Goal: Find specific page/section: Locate a particular part of the current website

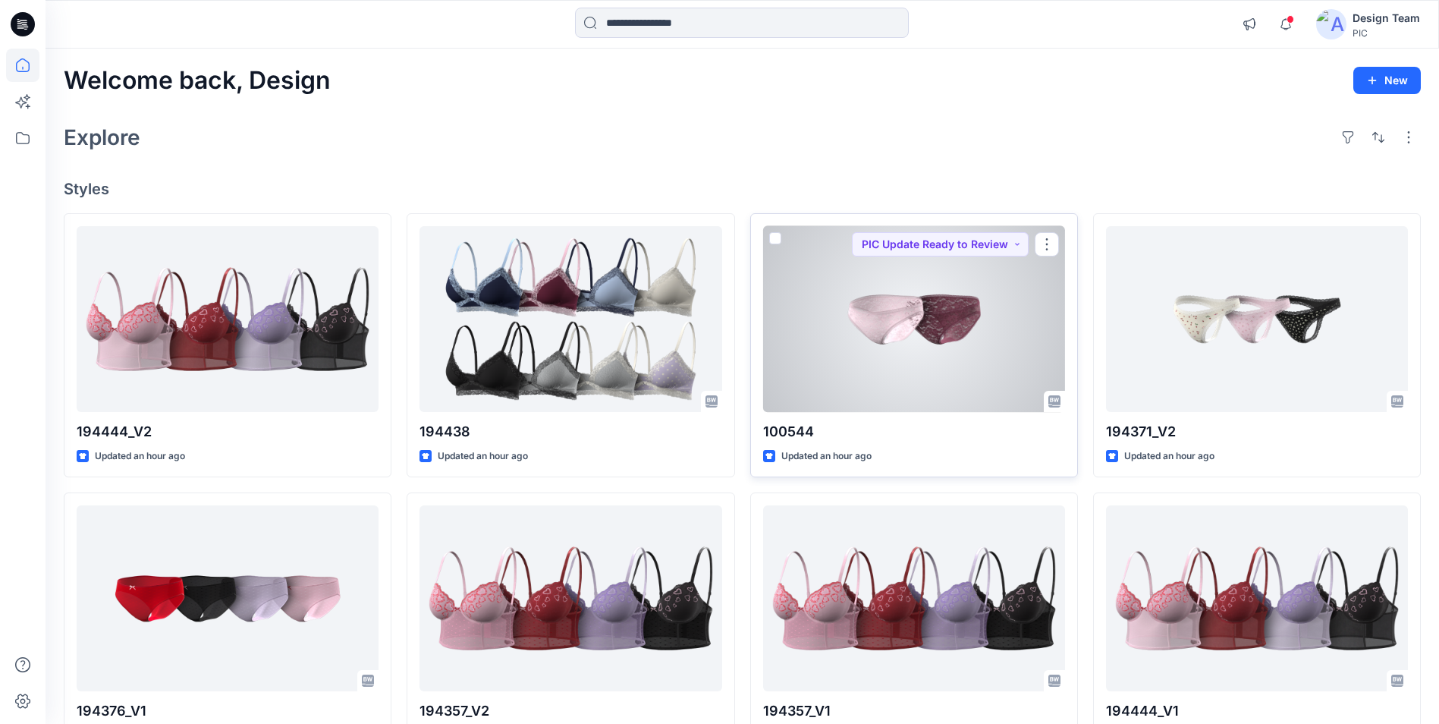
click at [888, 331] on div at bounding box center [914, 319] width 302 height 186
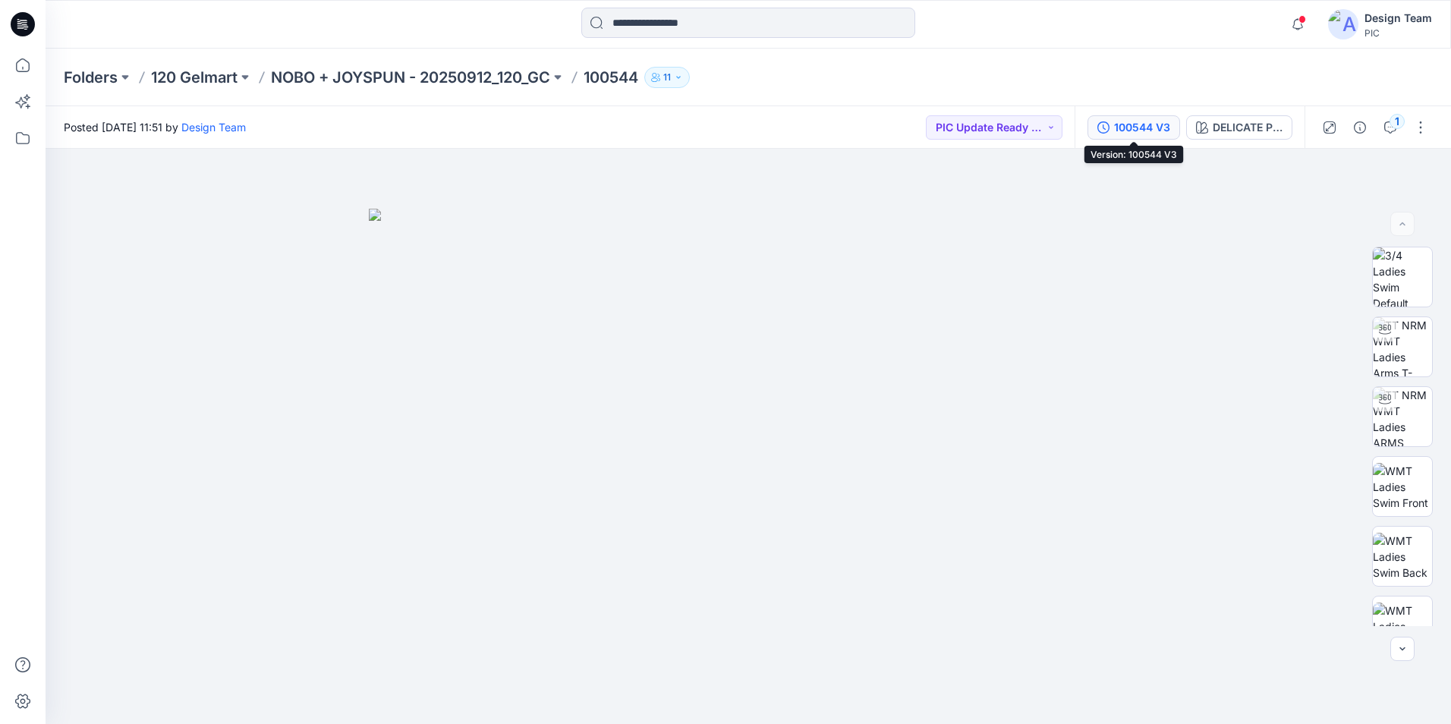
click at [1132, 128] on div "100544 V3" at bounding box center [1142, 127] width 56 height 17
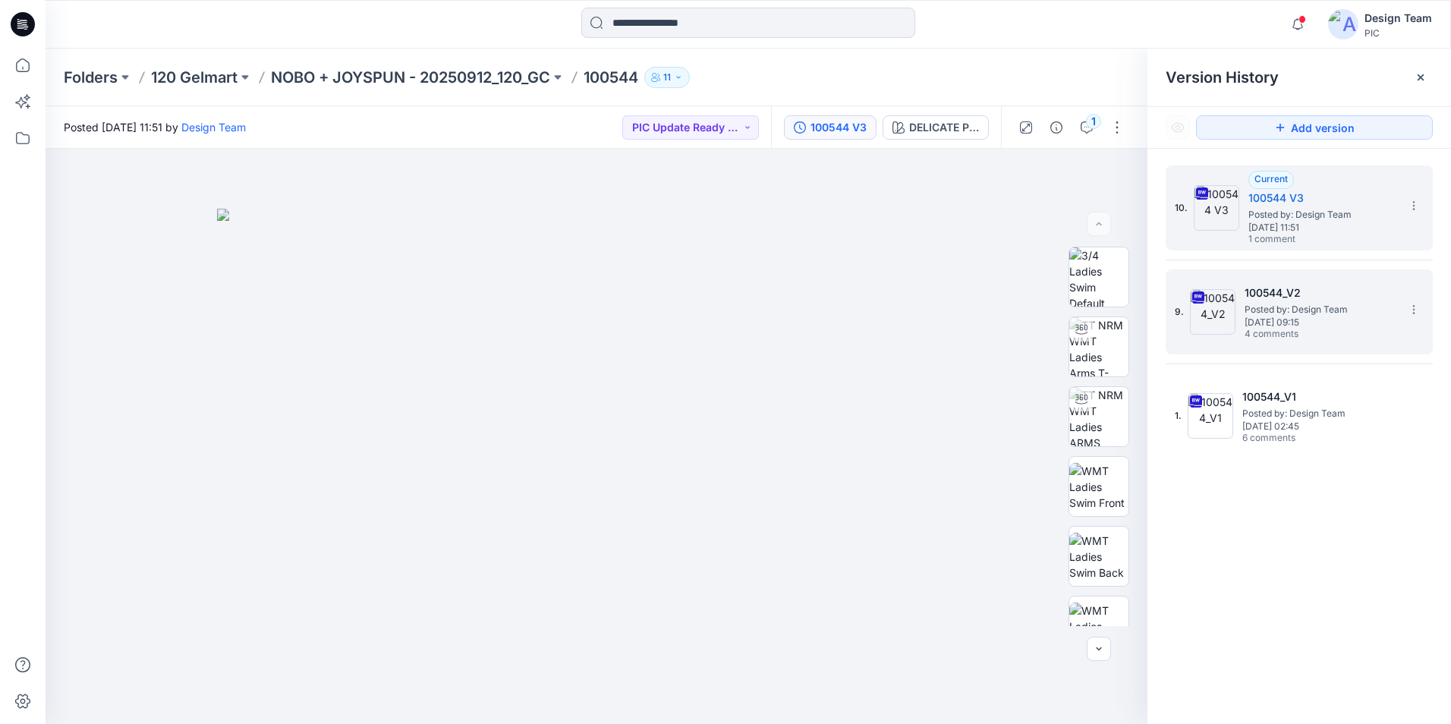
click at [1296, 338] on span "4 comments" at bounding box center [1297, 334] width 106 height 12
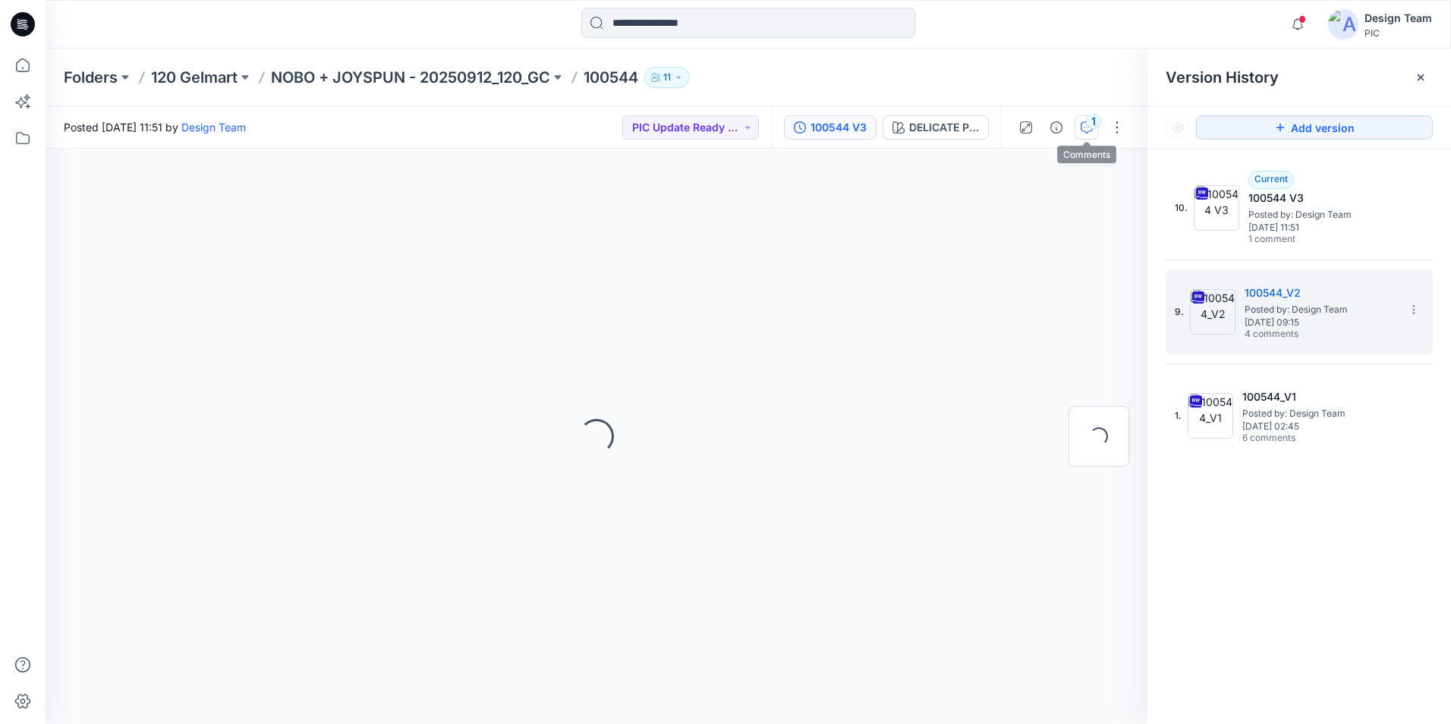
click at [1086, 122] on div "1" at bounding box center [1093, 121] width 15 height 15
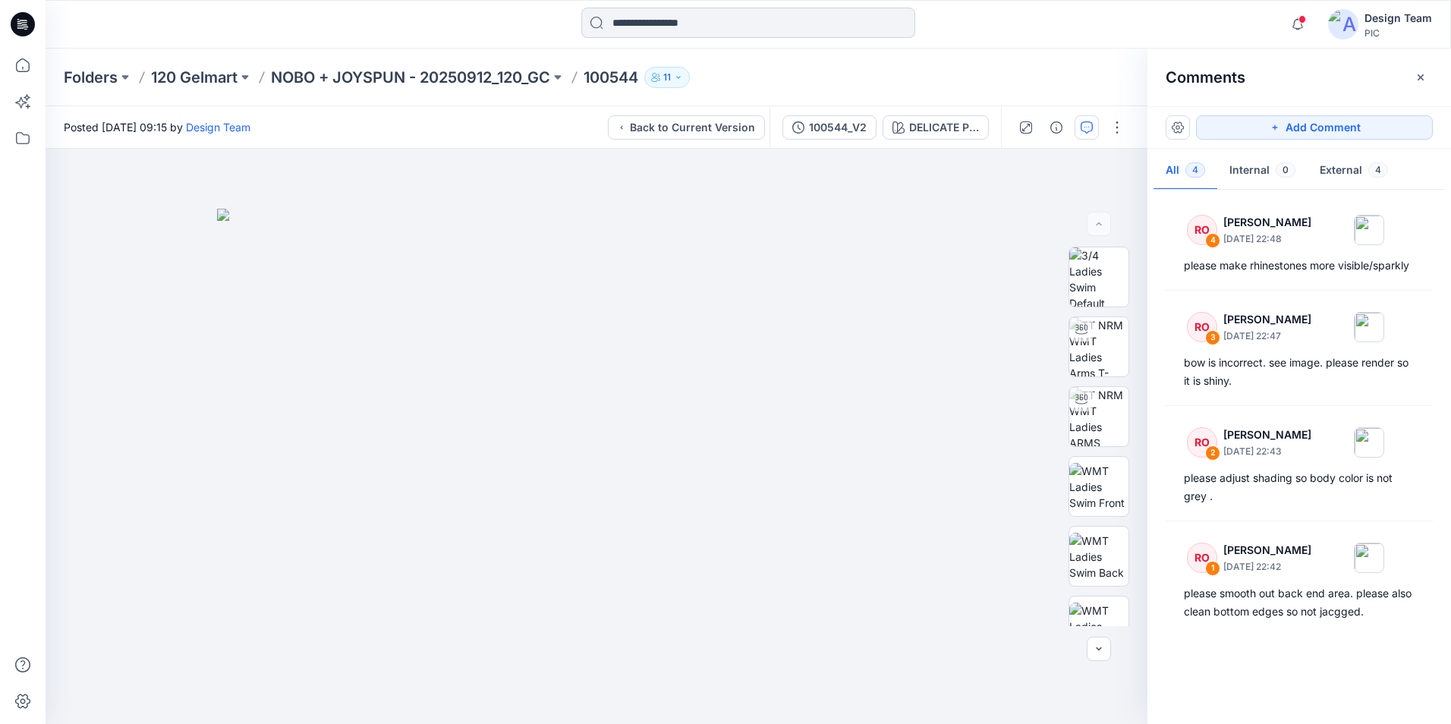
click at [655, 18] on input at bounding box center [748, 23] width 334 height 30
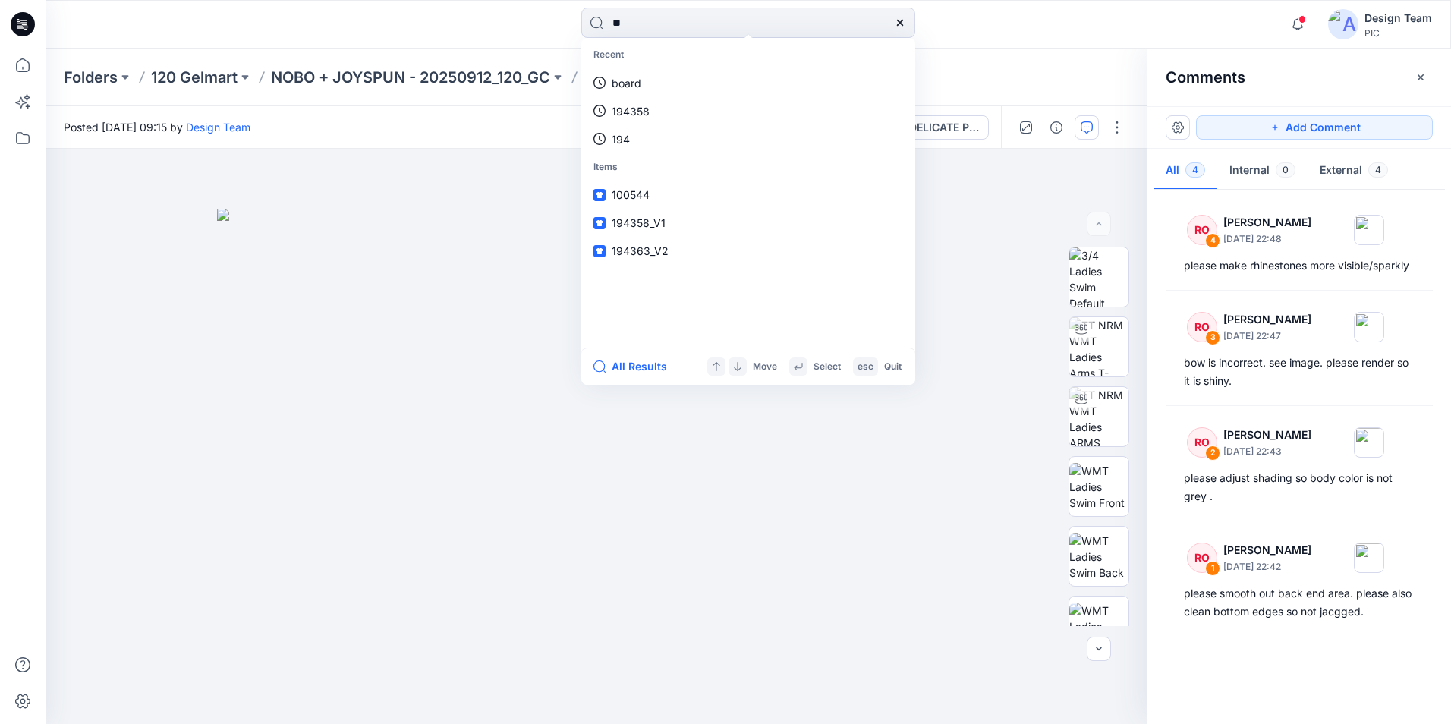
type input "*"
type input "******"
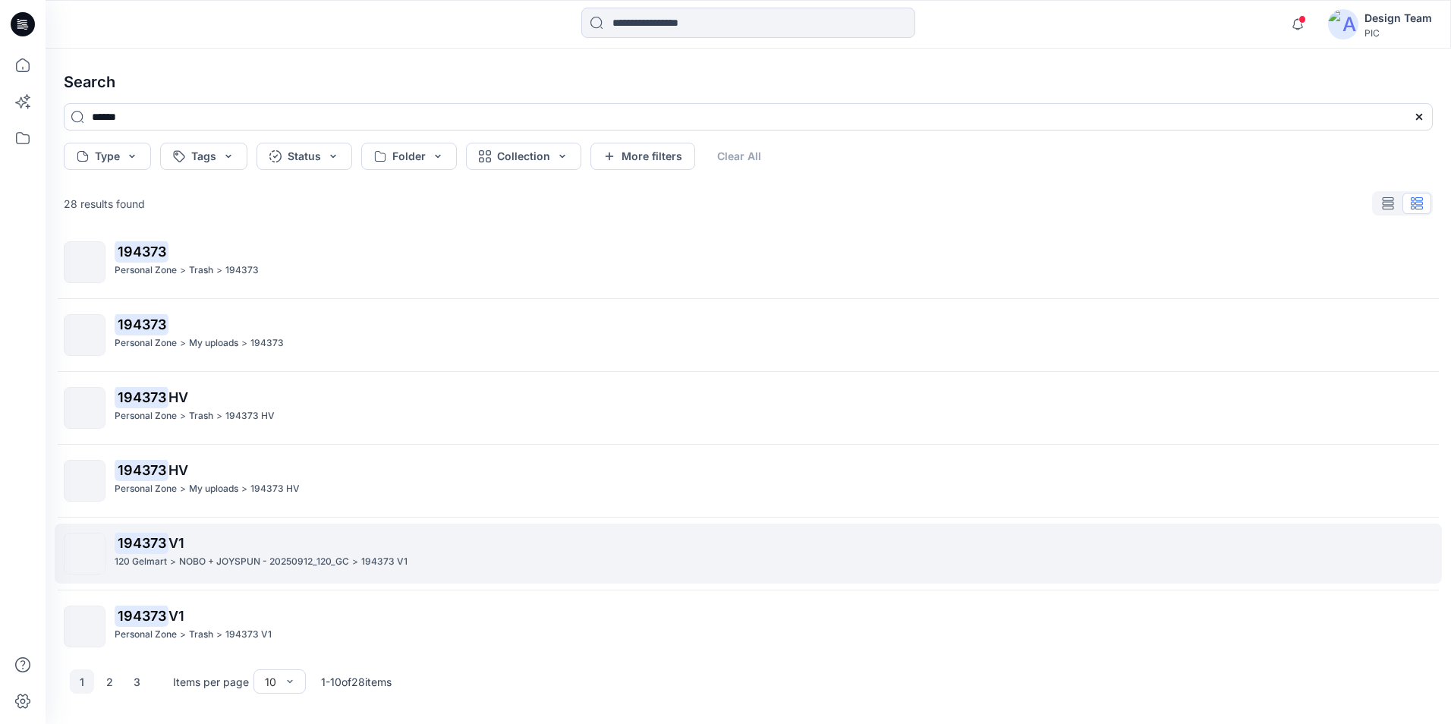
scroll to position [314, 0]
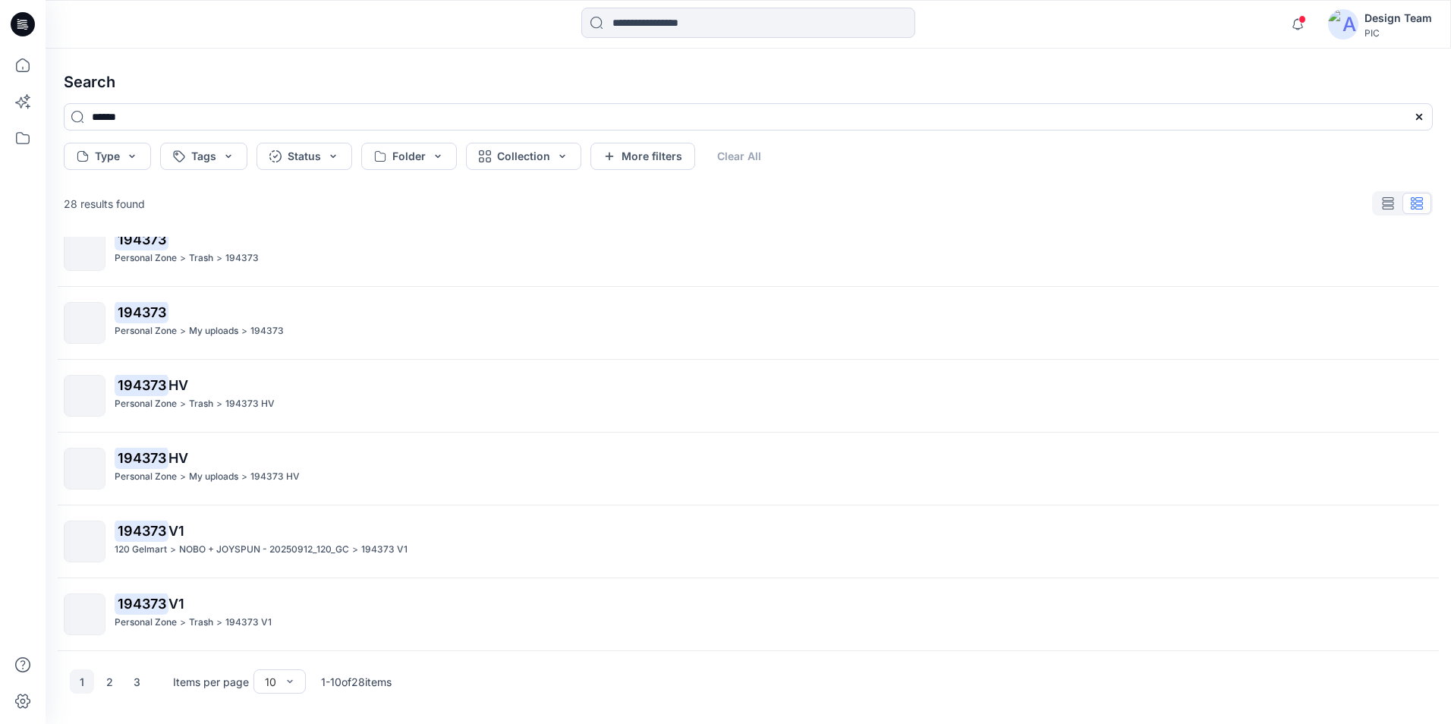
click at [212, 550] on p "NOBO + JOYSPUN - 20250912_120_GC" at bounding box center [264, 550] width 170 height 16
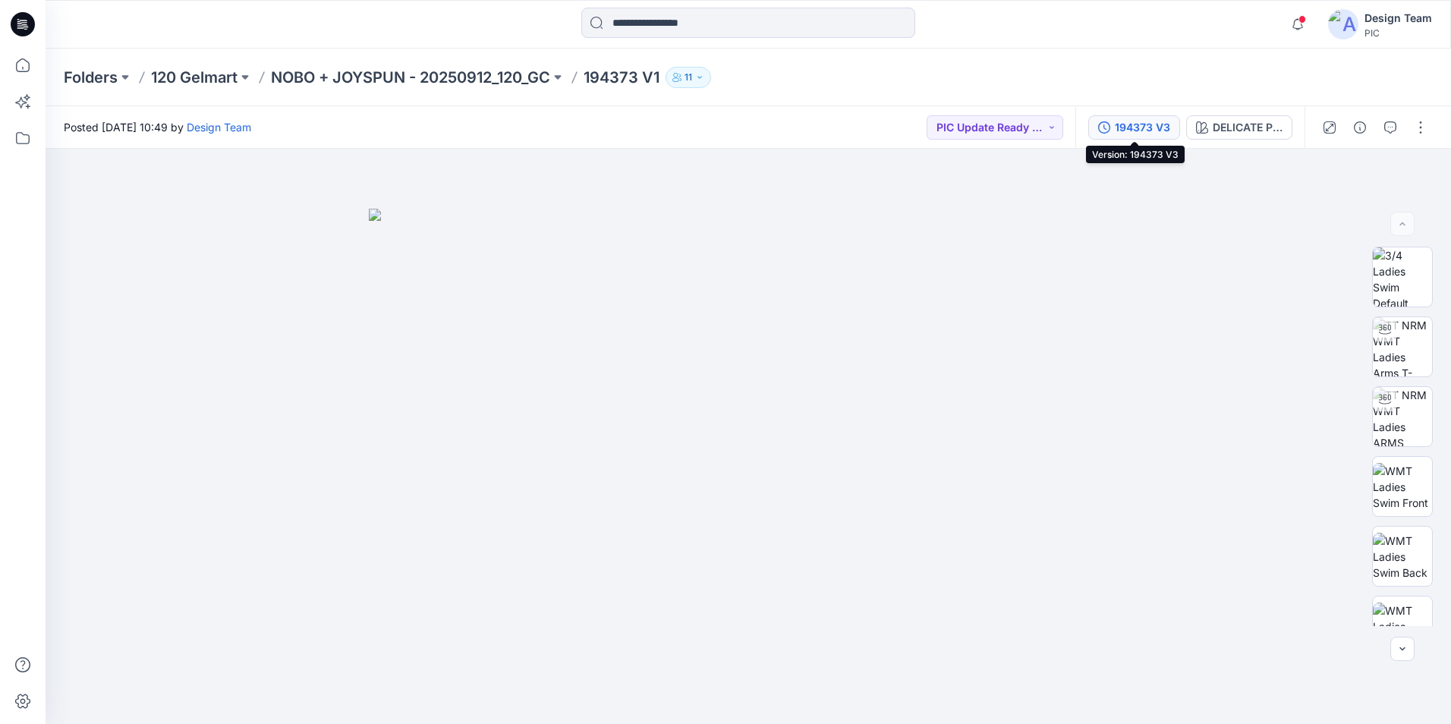
click at [1136, 134] on div "194373 V3" at bounding box center [1141, 127] width 55 height 17
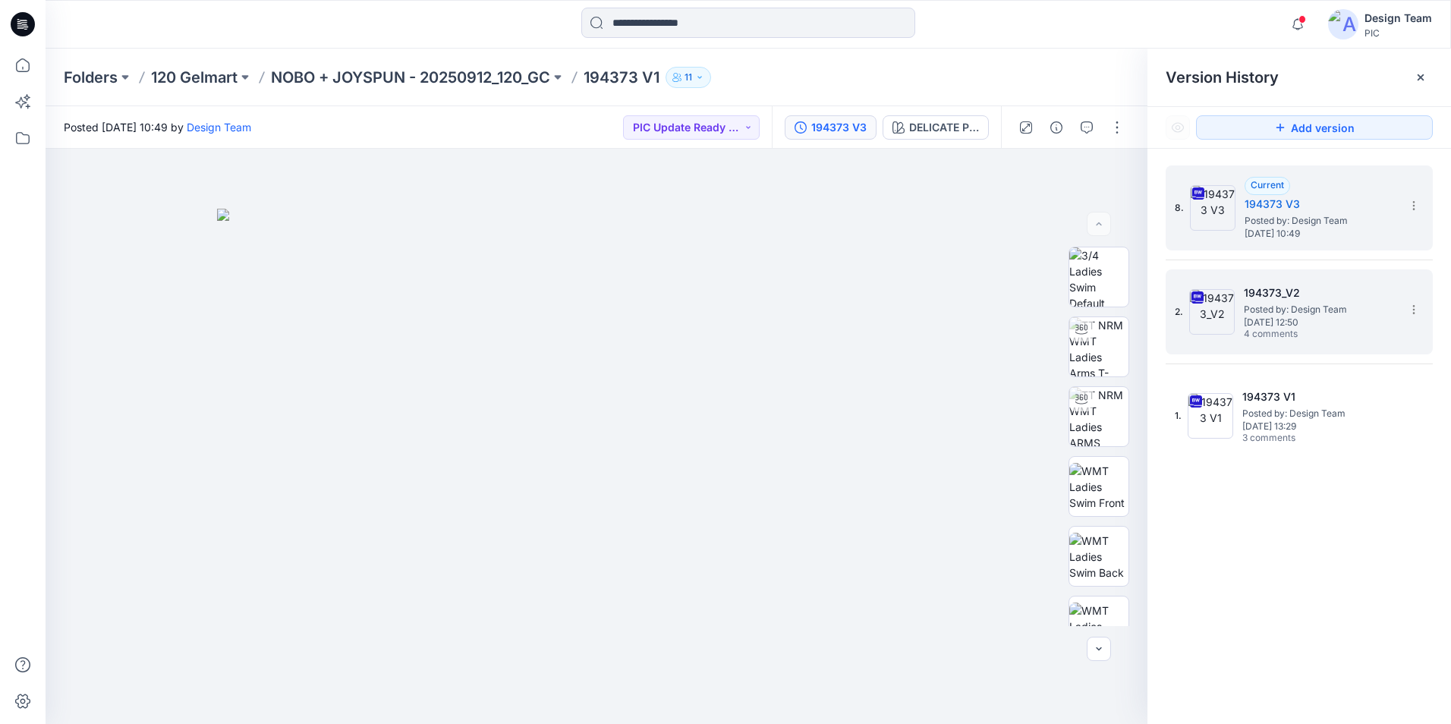
click at [1299, 308] on span "Posted by: Design Team" at bounding box center [1319, 309] width 152 height 15
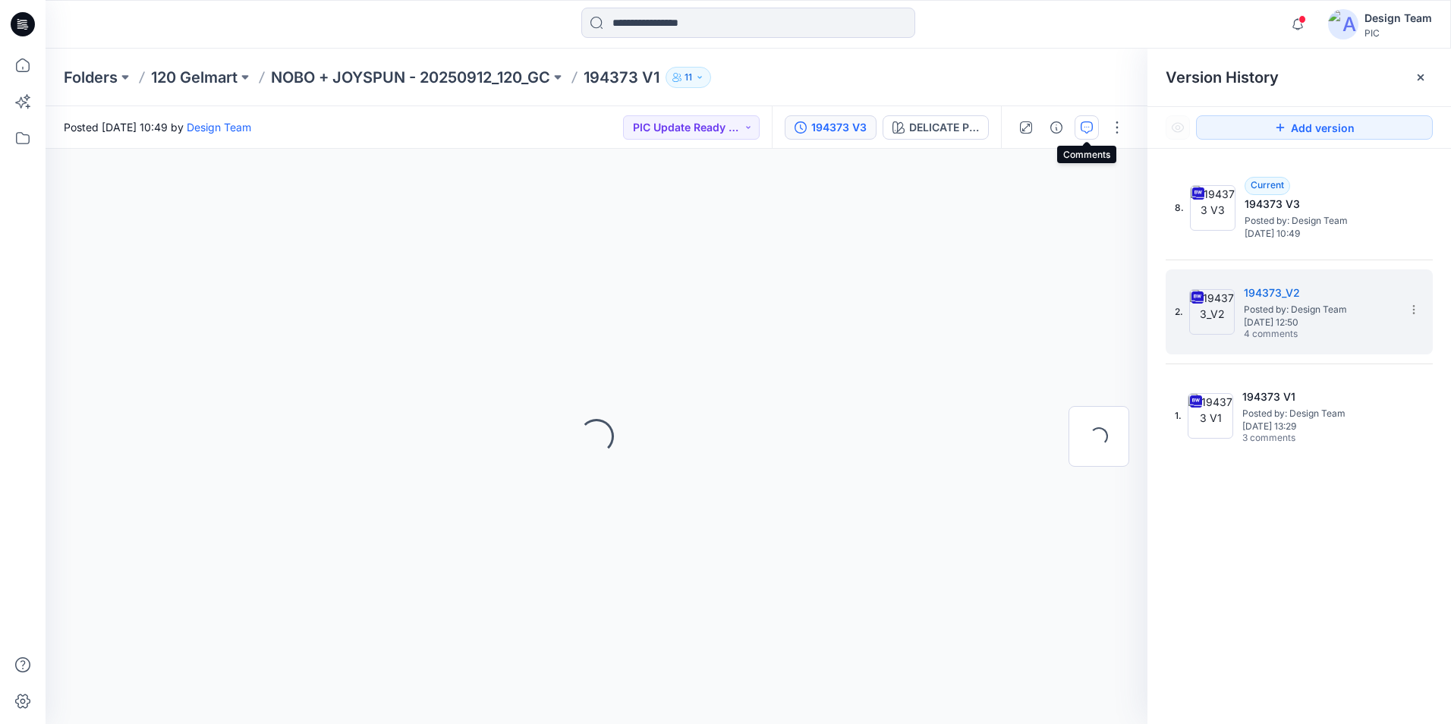
click at [1089, 130] on icon "button" at bounding box center [1086, 127] width 12 height 12
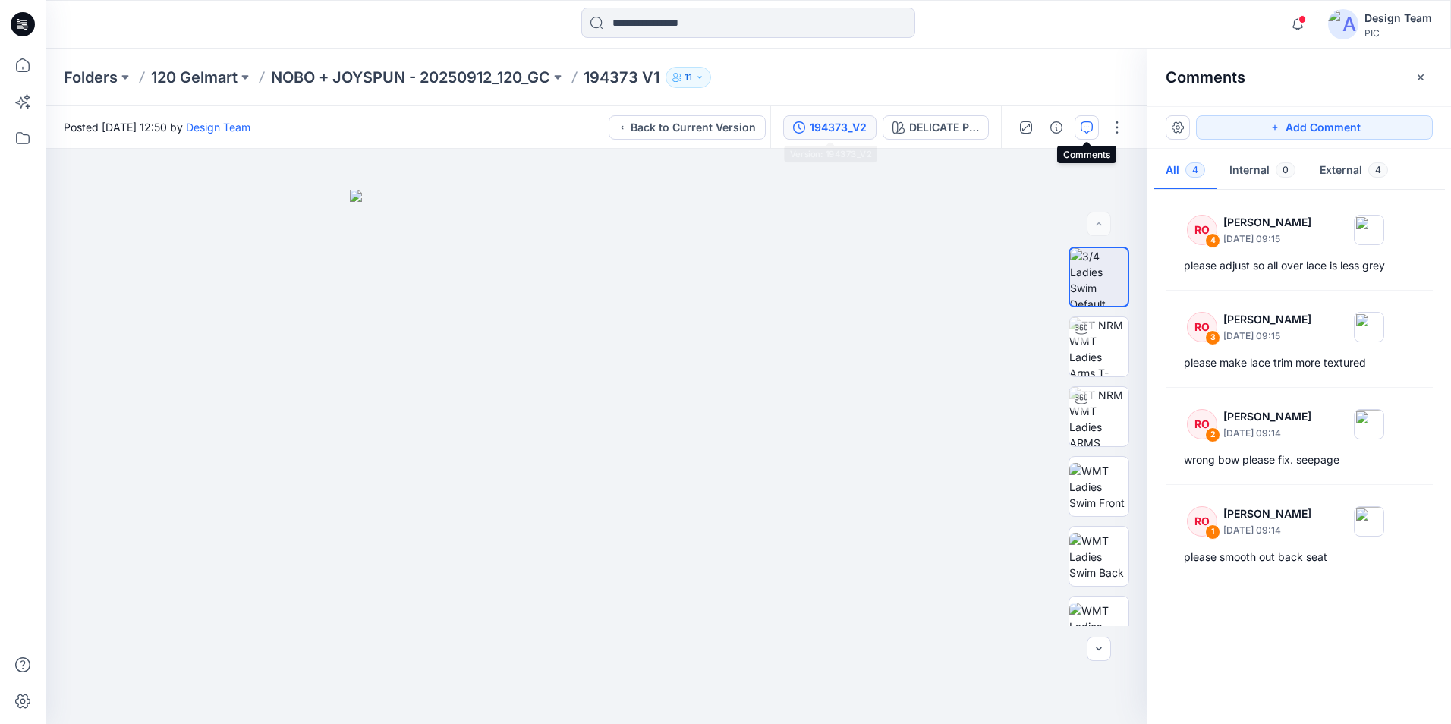
click at [810, 125] on div "194373_V2" at bounding box center [837, 127] width 57 height 17
